Goal: Information Seeking & Learning: Learn about a topic

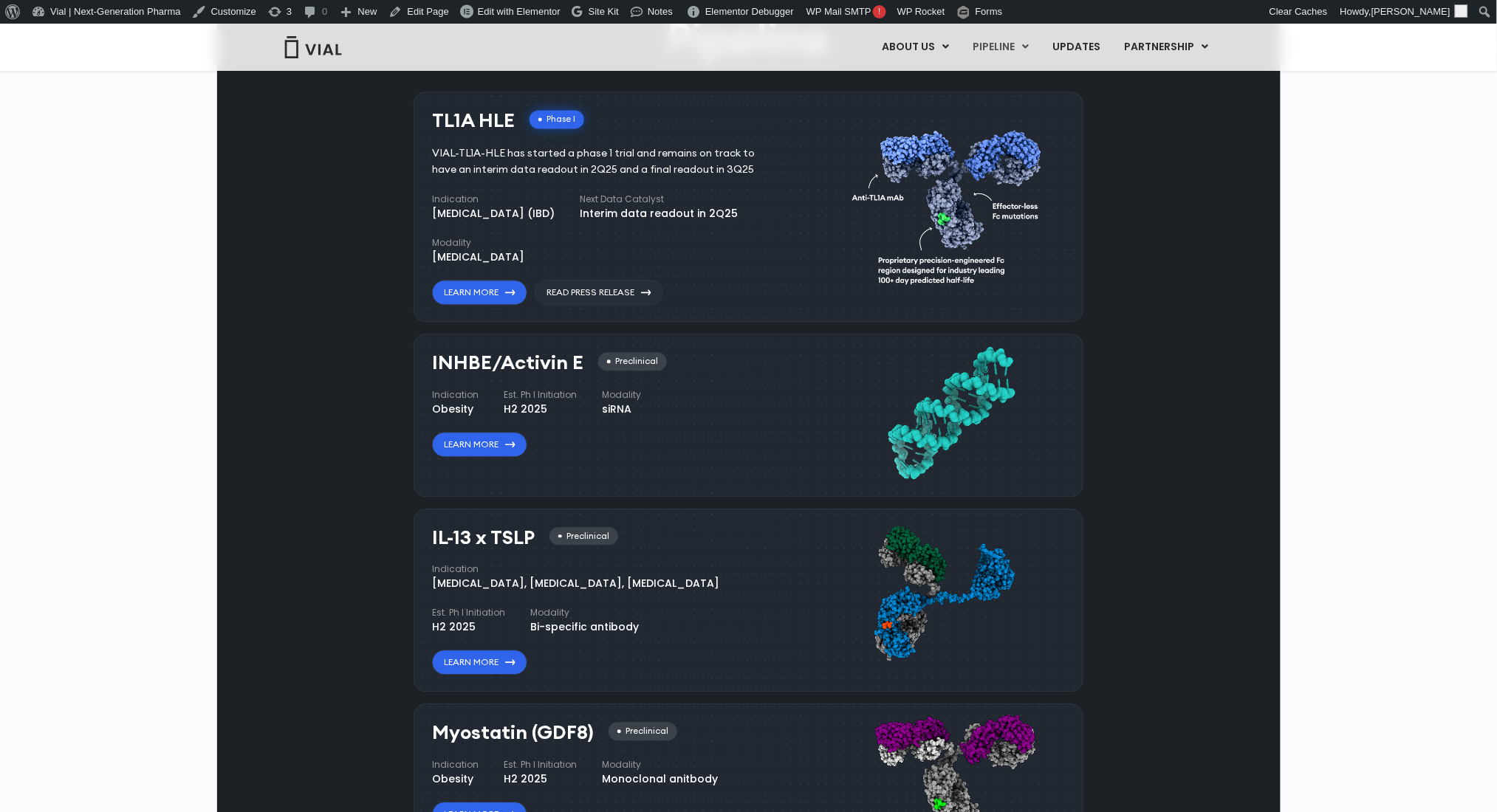
click at [421, 370] on div "INHBE/Activin E Preclinical Indication Obesity Est. Ph I Initiation H2 2025 Mod…" at bounding box center [748, 415] width 670 height 162
click at [442, 373] on div "INHBE/Activin E Preclinical Indication Obesity Est. Ph I Initiation H2 2025 Mod…" at bounding box center [610, 404] width 357 height 105
click at [453, 369] on h3 "INHBE/Activin E" at bounding box center [507, 362] width 152 height 22
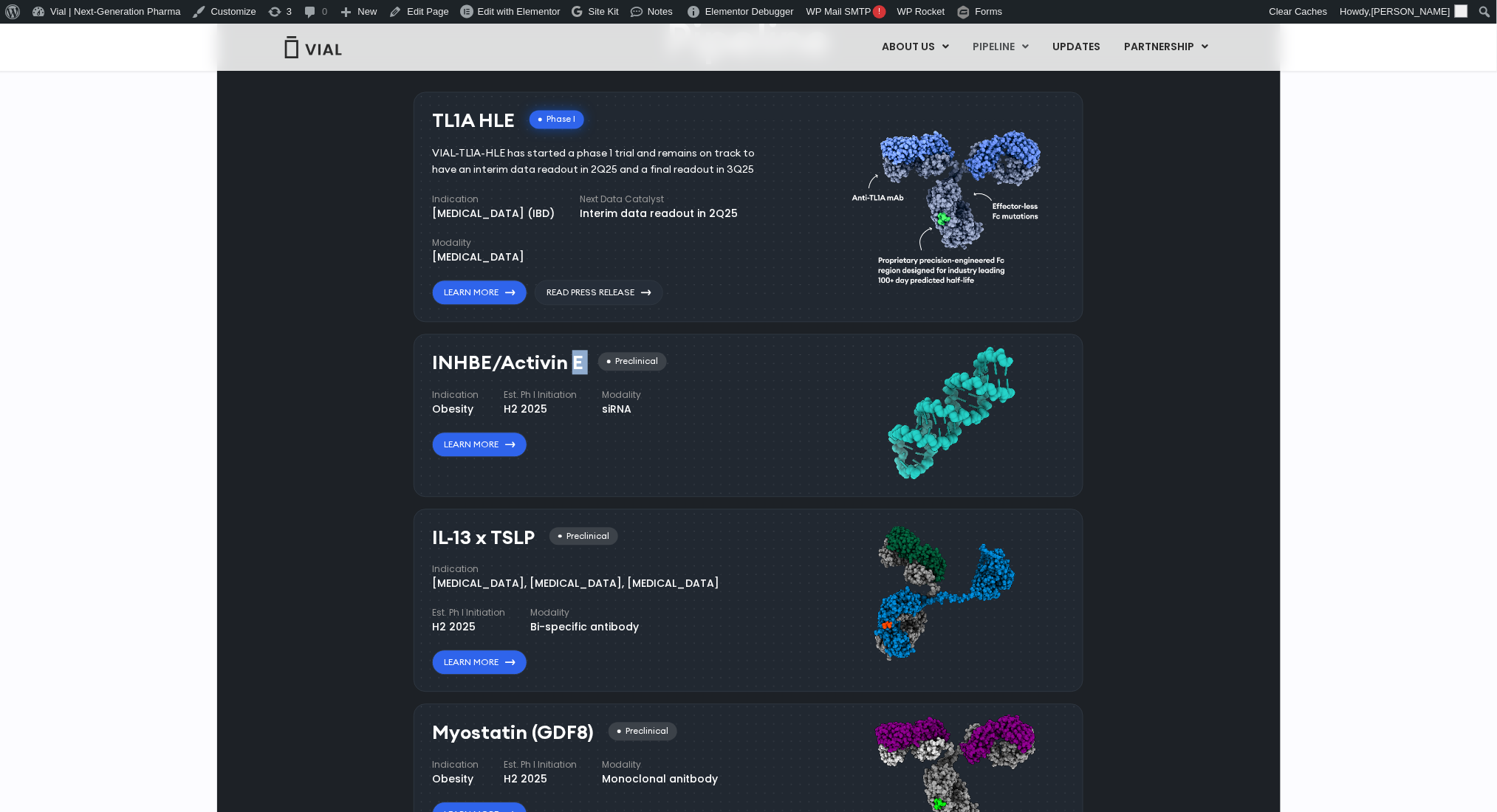
copy div "INHBE/Activin E"
click at [473, 537] on h3 "IL-13 x TSLP" at bounding box center [483, 537] width 102 height 22
copy div "IL-13 x TSLP"
